Goal: Information Seeking & Learning: Stay updated

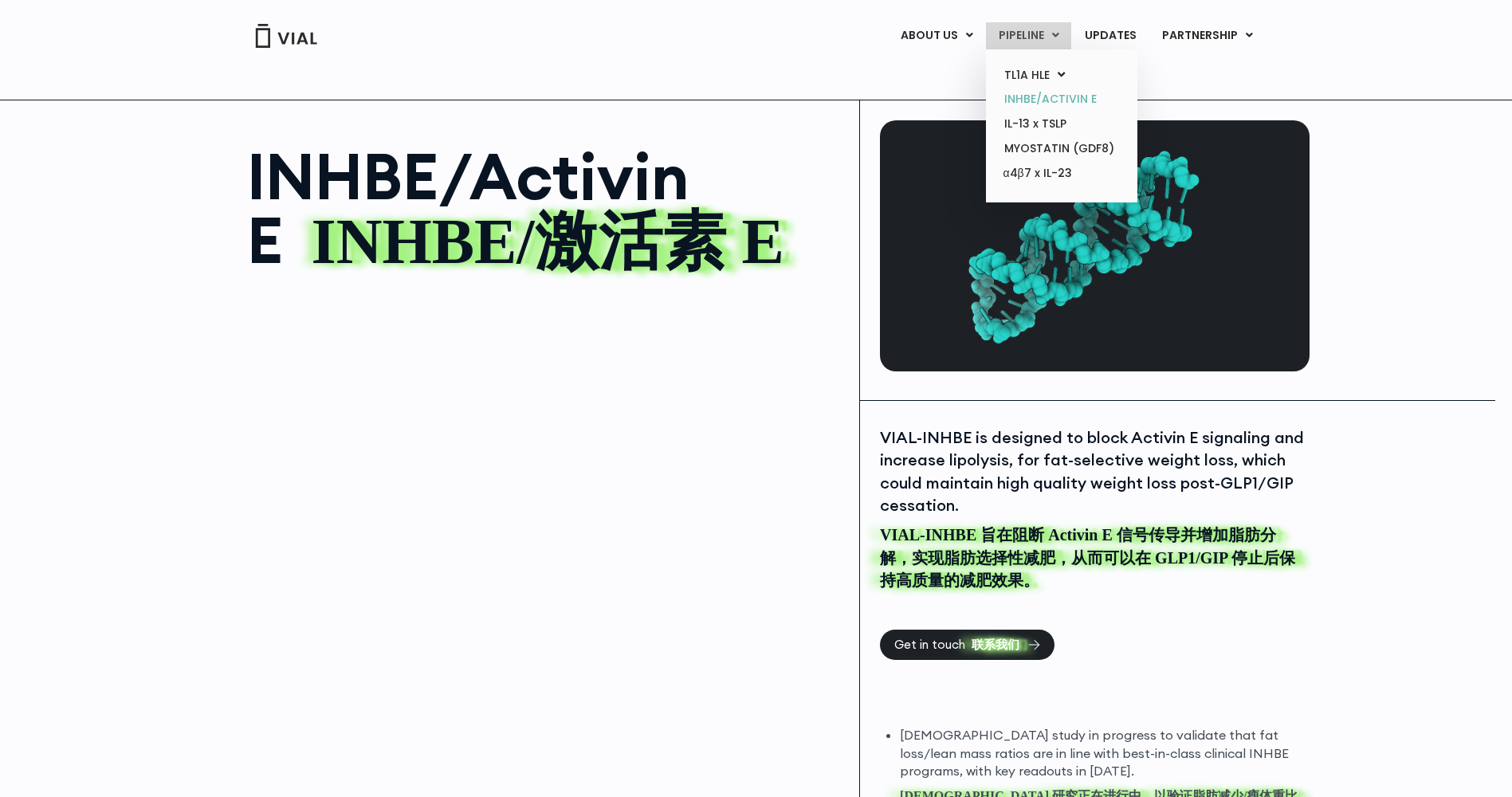
click at [1046, 100] on link "INHBE/ACTIVIN E" at bounding box center [1062, 99] width 140 height 25
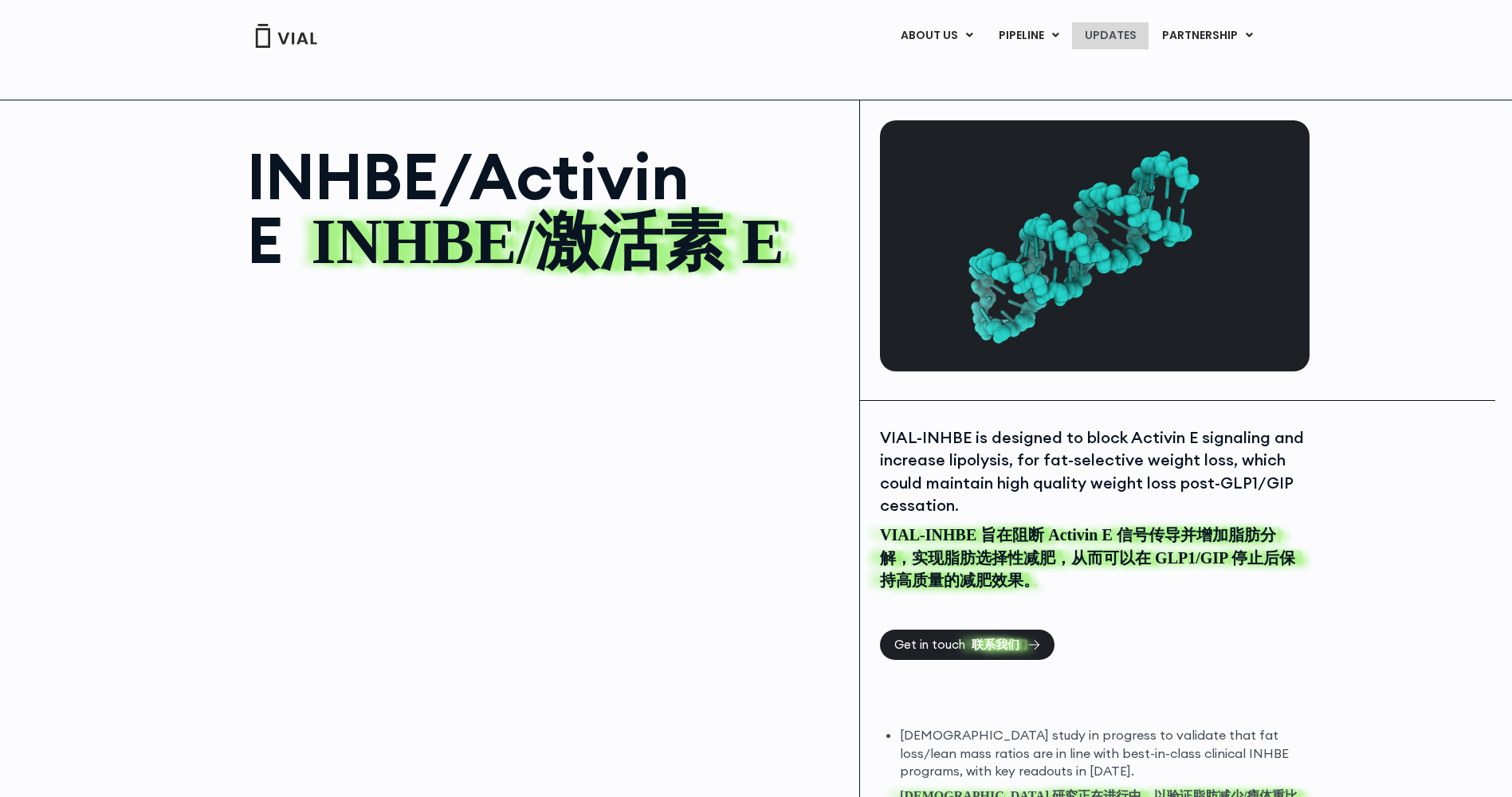
click at [1114, 33] on link "UPDATES" at bounding box center [1110, 35] width 77 height 27
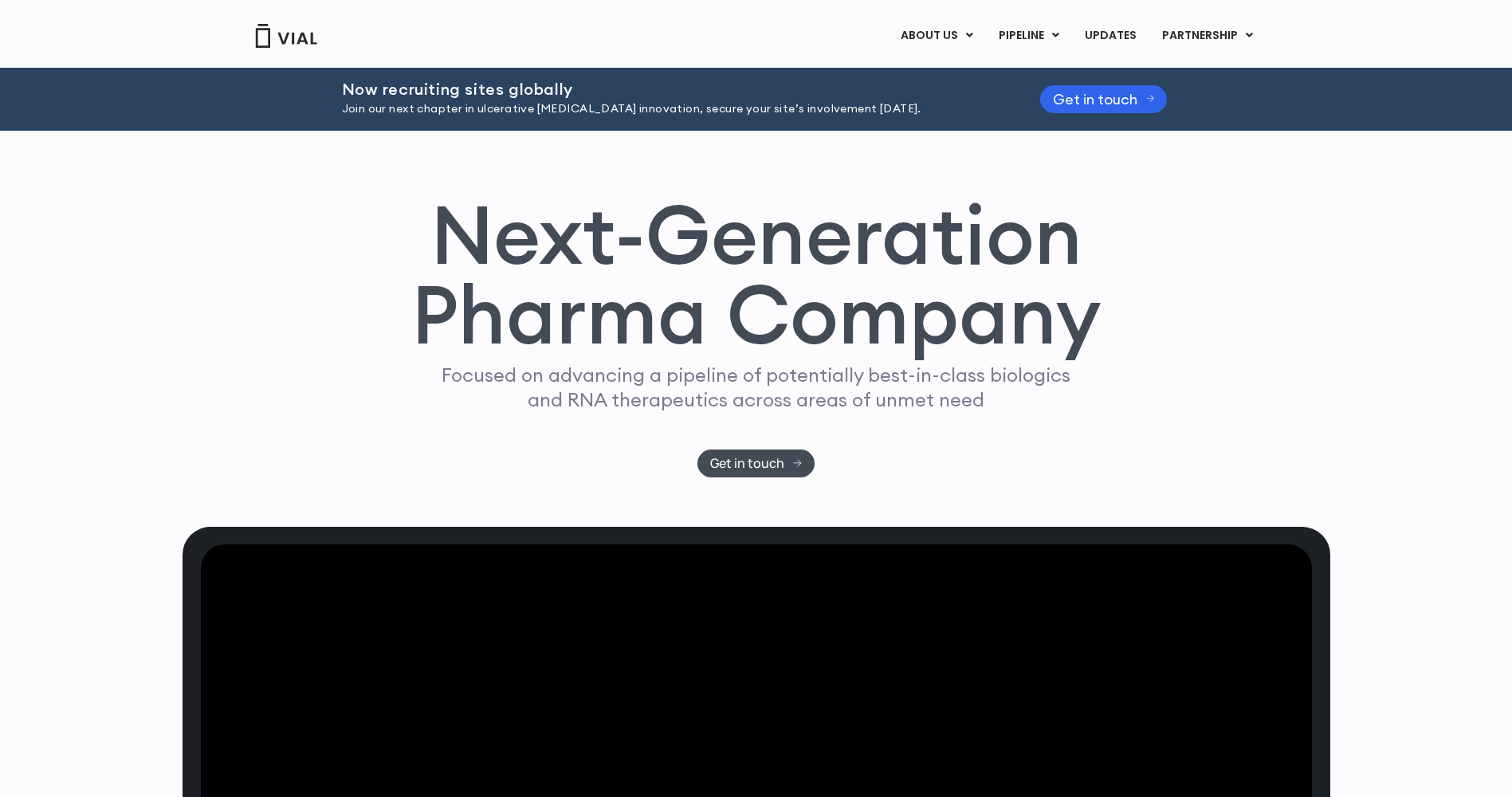
click at [1298, 399] on div "Next-Generation Pharma Company Focused on advancing a pipeline of potentially b…" at bounding box center [756, 336] width 1148 height 283
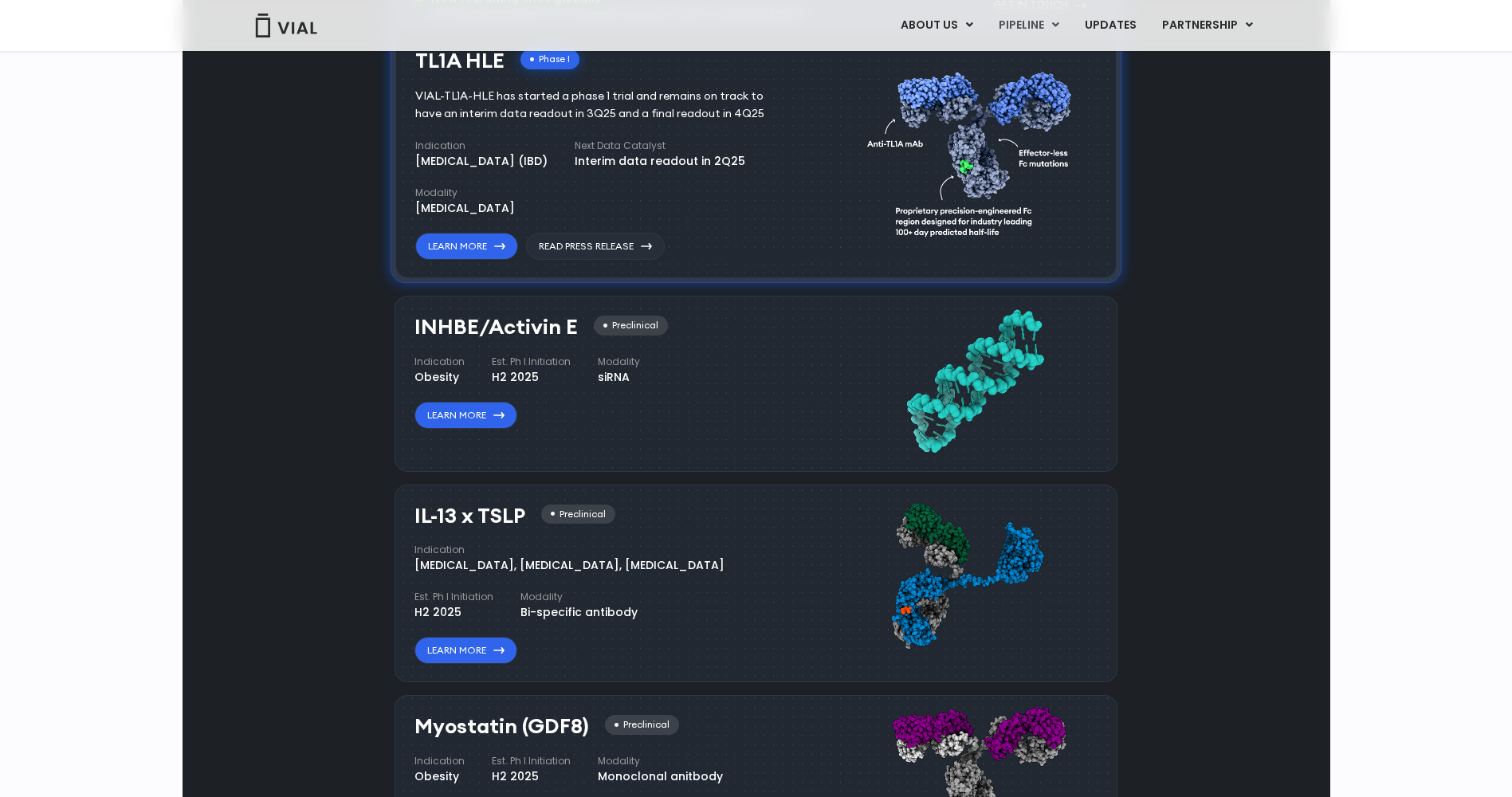
scroll to position [1196, 0]
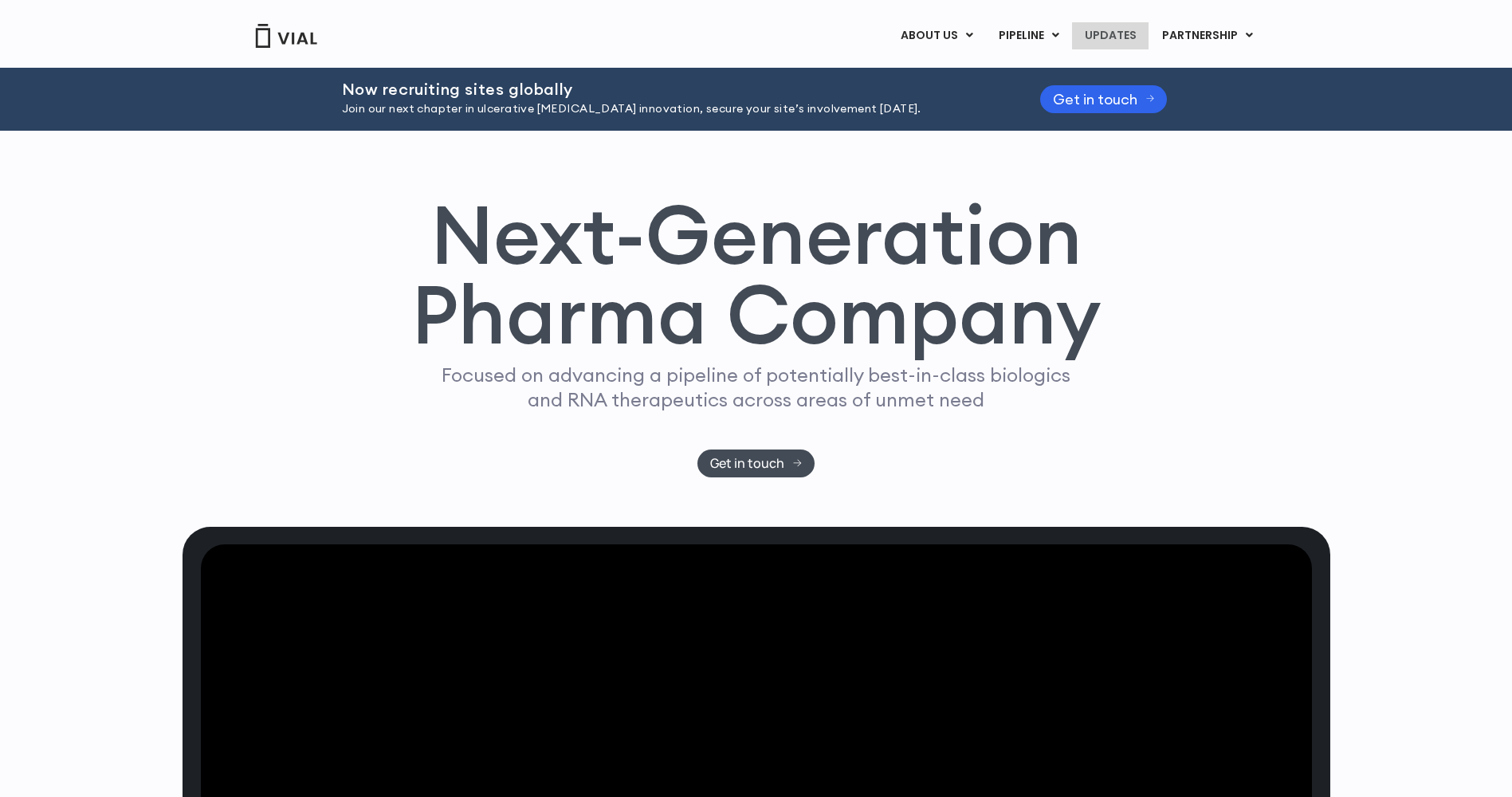
click at [1108, 28] on link "UPDATES" at bounding box center [1110, 35] width 77 height 27
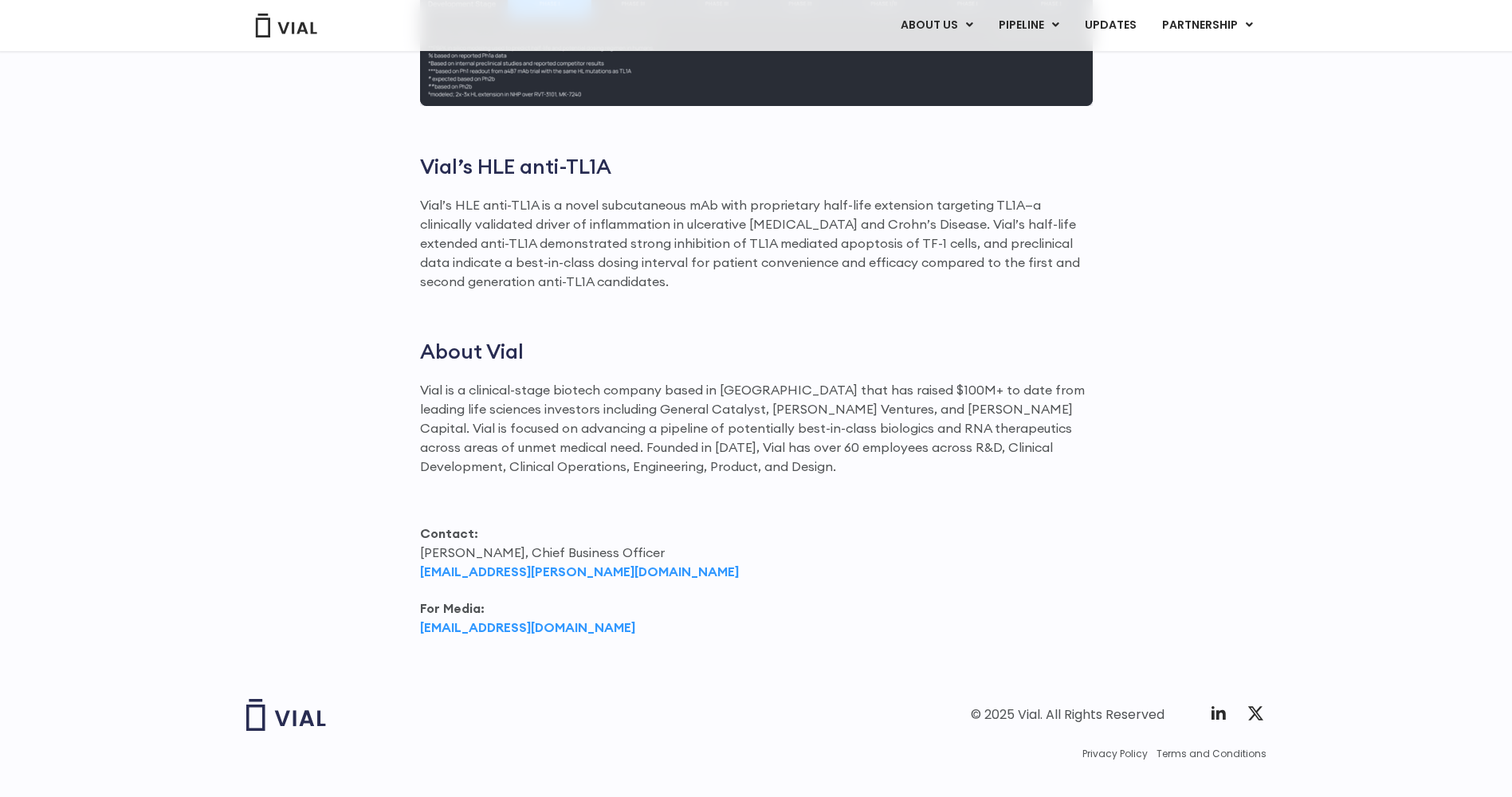
scroll to position [1885, 0]
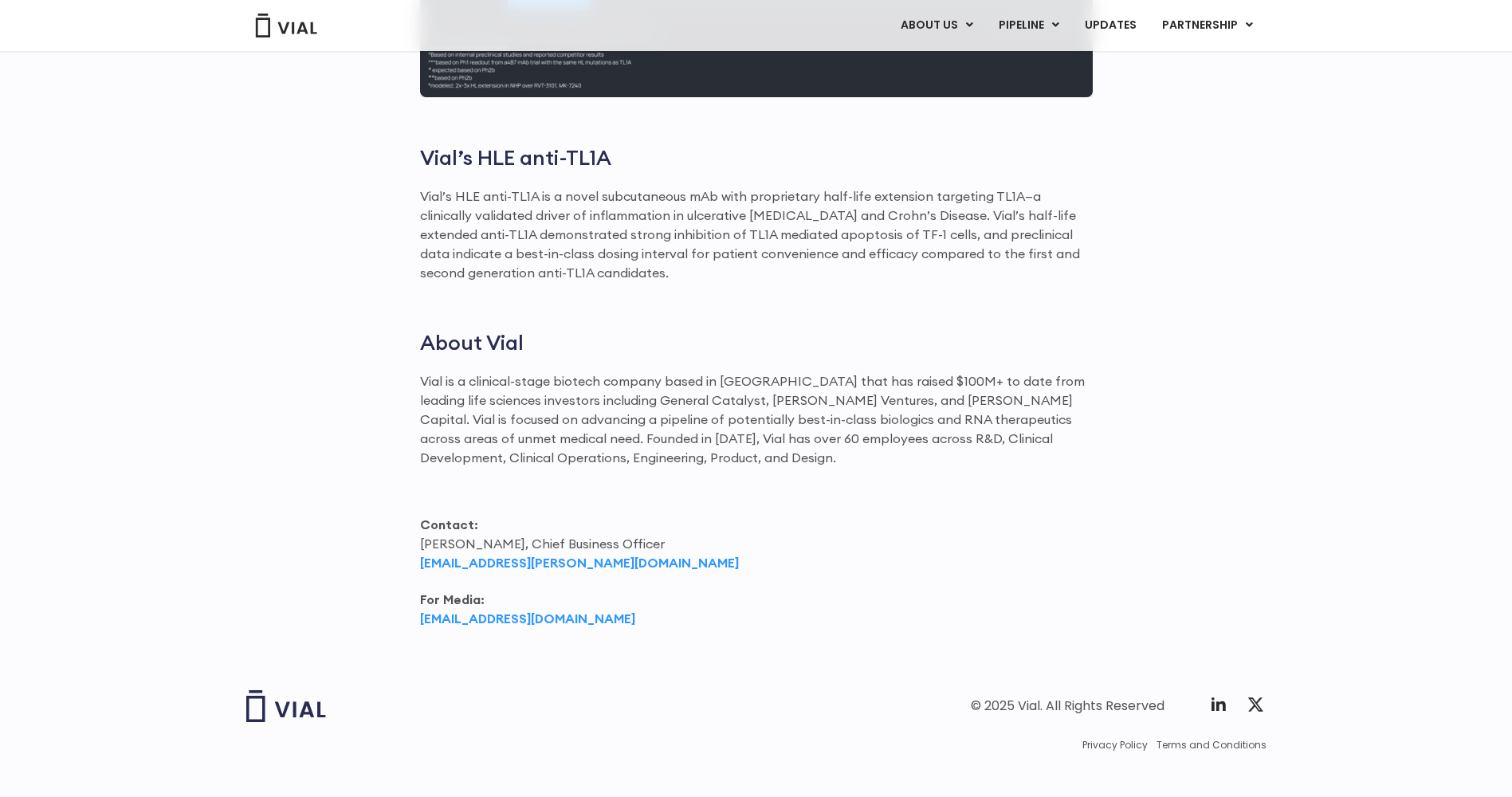
click at [1239, 695] on div "Twitter X Logo" at bounding box center [1236, 705] width 54 height 19
click at [1244, 695] on div "Twitter X Logo" at bounding box center [1236, 705] width 54 height 19
click at [1252, 695] on icon at bounding box center [1256, 705] width 19 height 19
